Goal: Browse casually

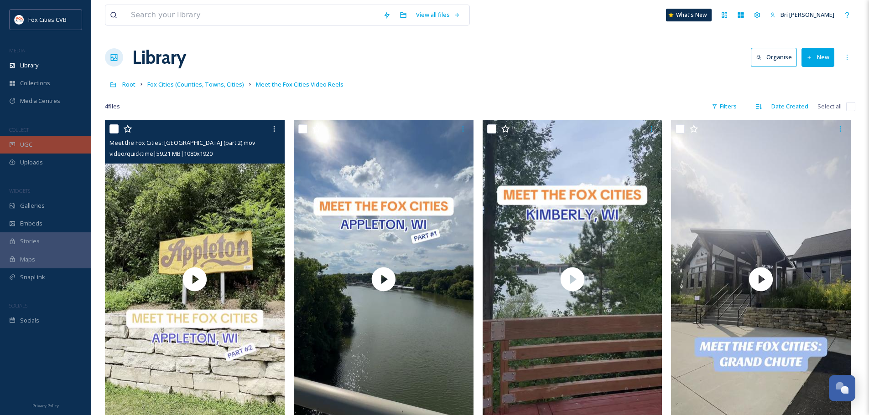
click at [33, 137] on div "UGC" at bounding box center [45, 145] width 91 height 18
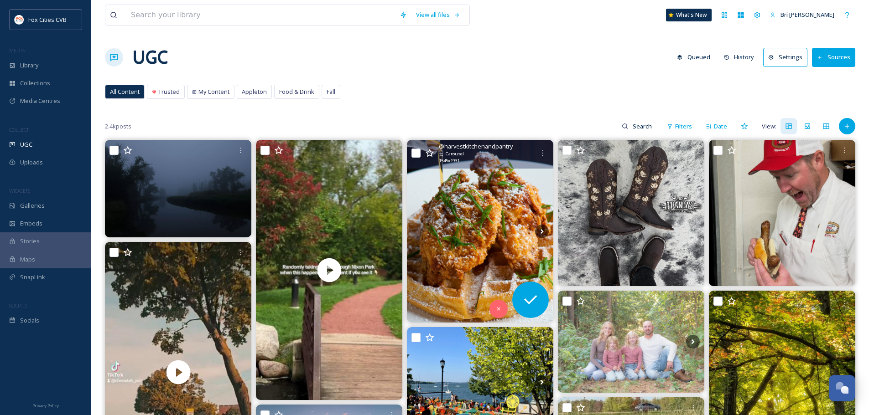
click at [474, 202] on img at bounding box center [480, 231] width 146 height 183
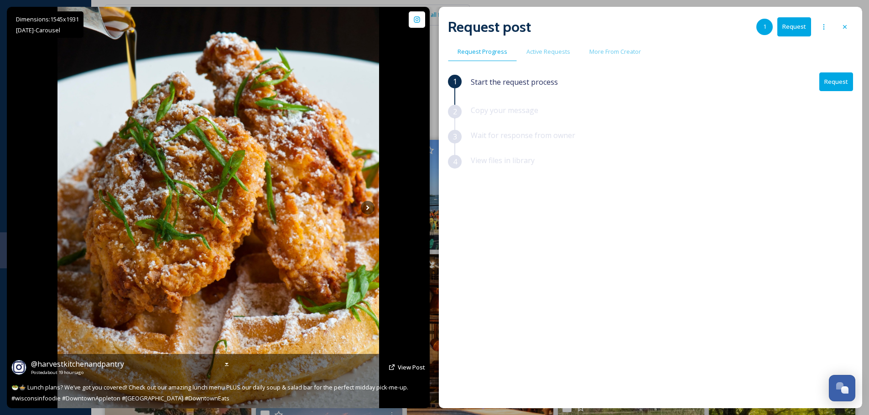
click at [7, 31] on div "Dimensions: 1545 x [DATE] - Carousel @ harvestkitchenandpantry Posted about 19 …" at bounding box center [218, 208] width 423 height 402
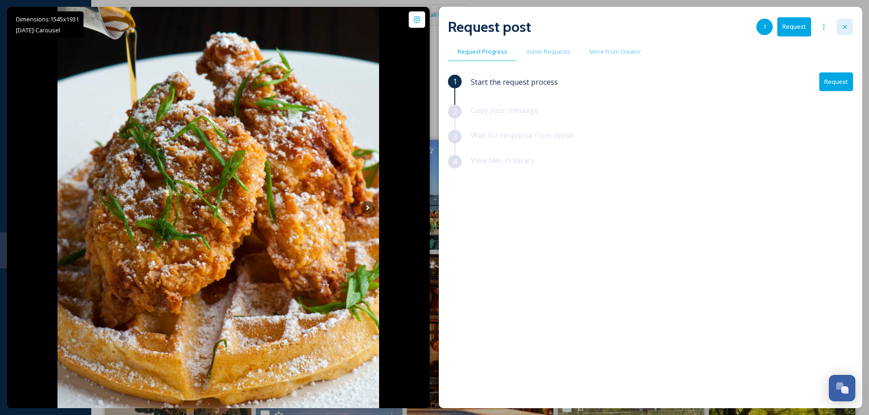
click at [844, 24] on icon at bounding box center [844, 26] width 7 height 7
